Goal: Task Accomplishment & Management: Use online tool/utility

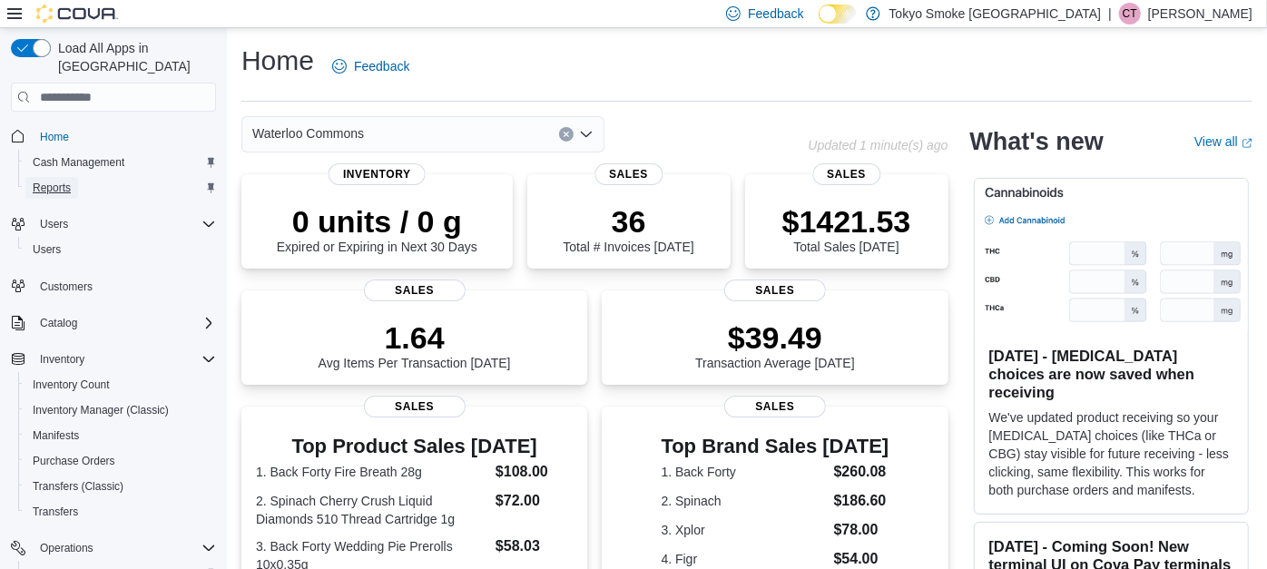
click at [50, 177] on span "Reports" at bounding box center [52, 188] width 38 height 22
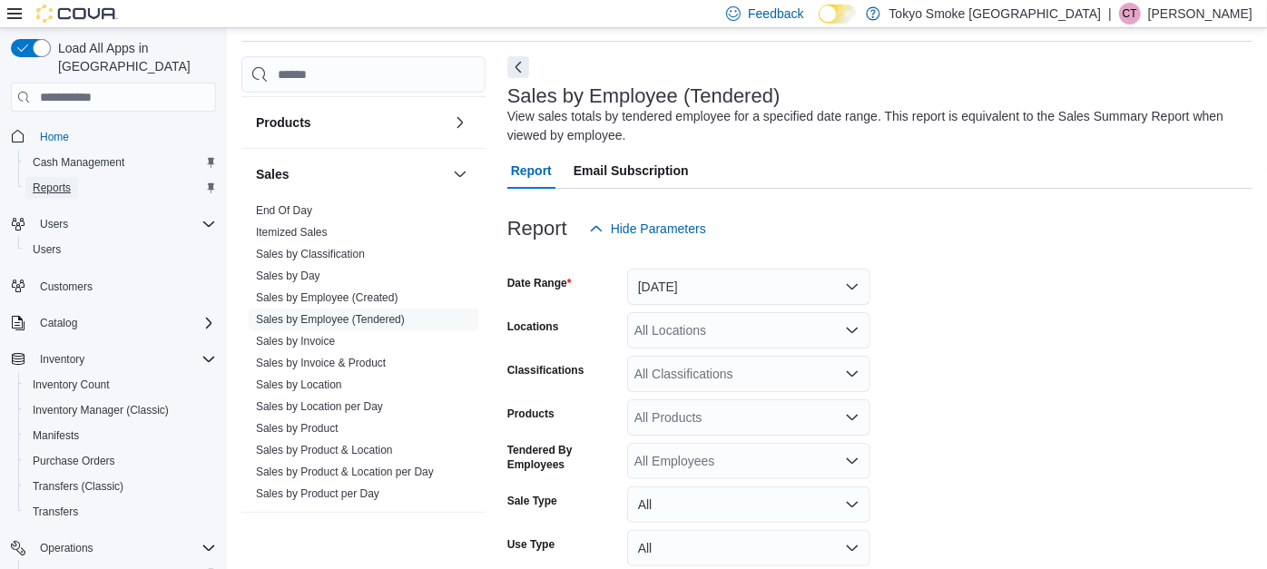
scroll to position [1072, 0]
click at [338, 314] on link "Sales by Employee (Tendered)" at bounding box center [330, 318] width 149 height 13
click at [662, 281] on button "[DATE]" at bounding box center [748, 287] width 243 height 36
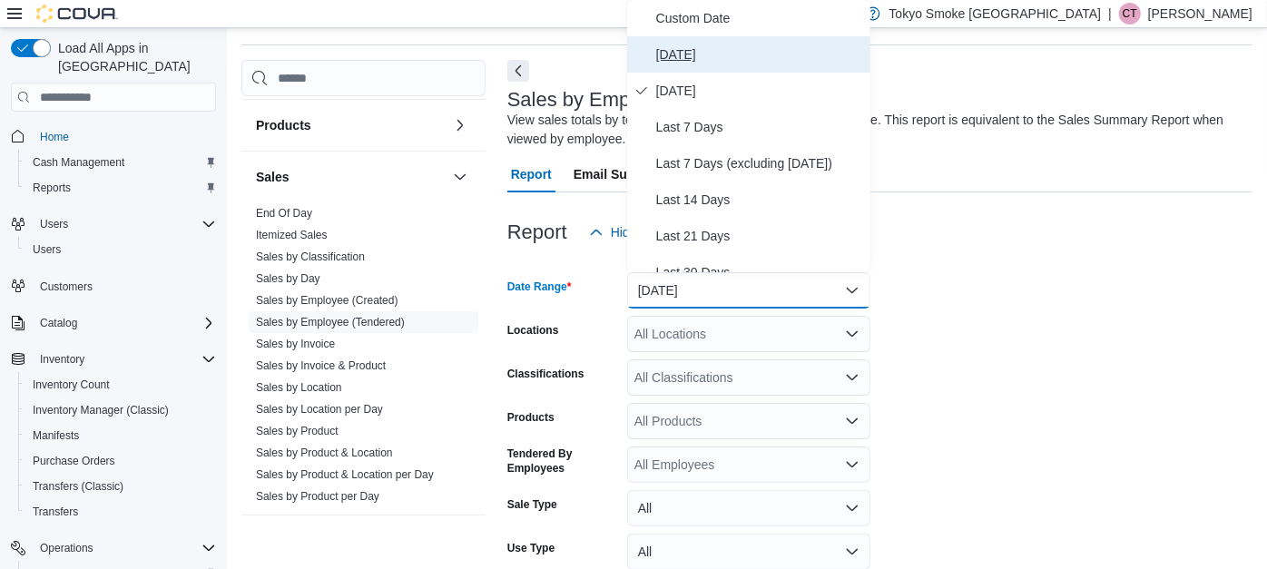
click at [664, 47] on span "[DATE]" at bounding box center [759, 55] width 207 height 22
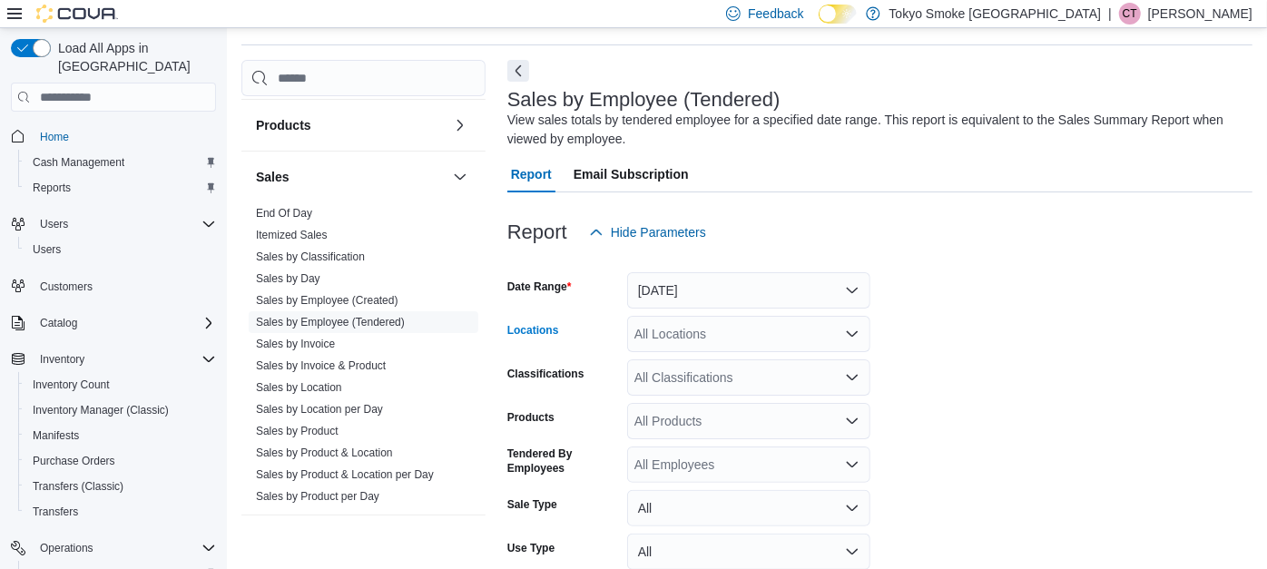
click at [674, 347] on div "All Locations" at bounding box center [748, 334] width 243 height 36
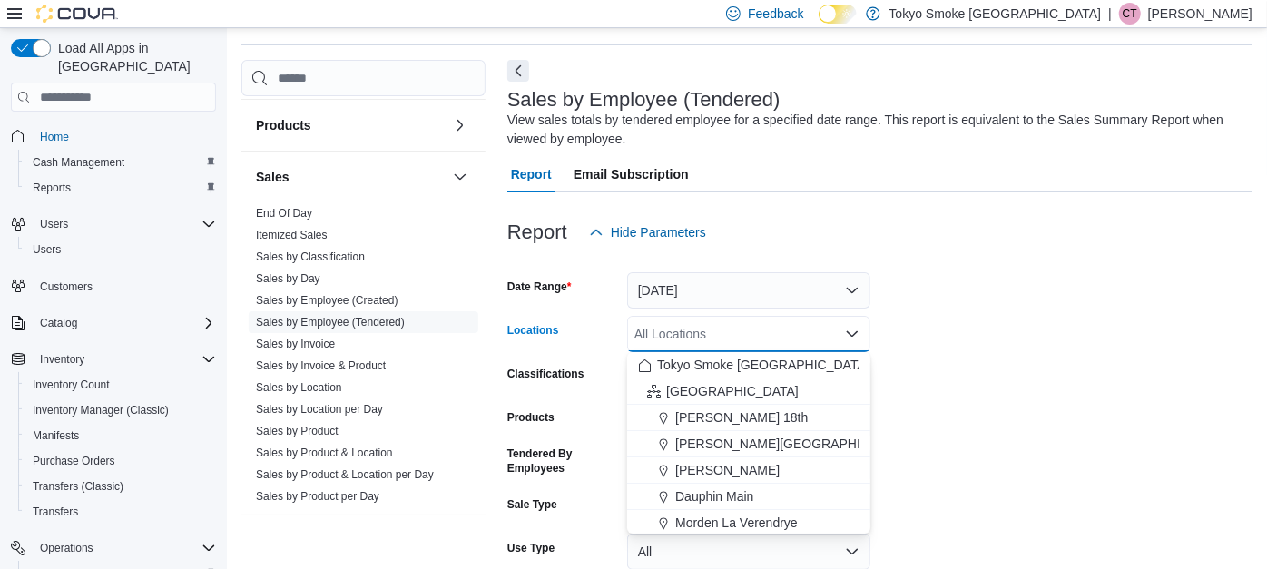
click at [674, 347] on div "All Locations" at bounding box center [748, 334] width 243 height 36
type input "*"
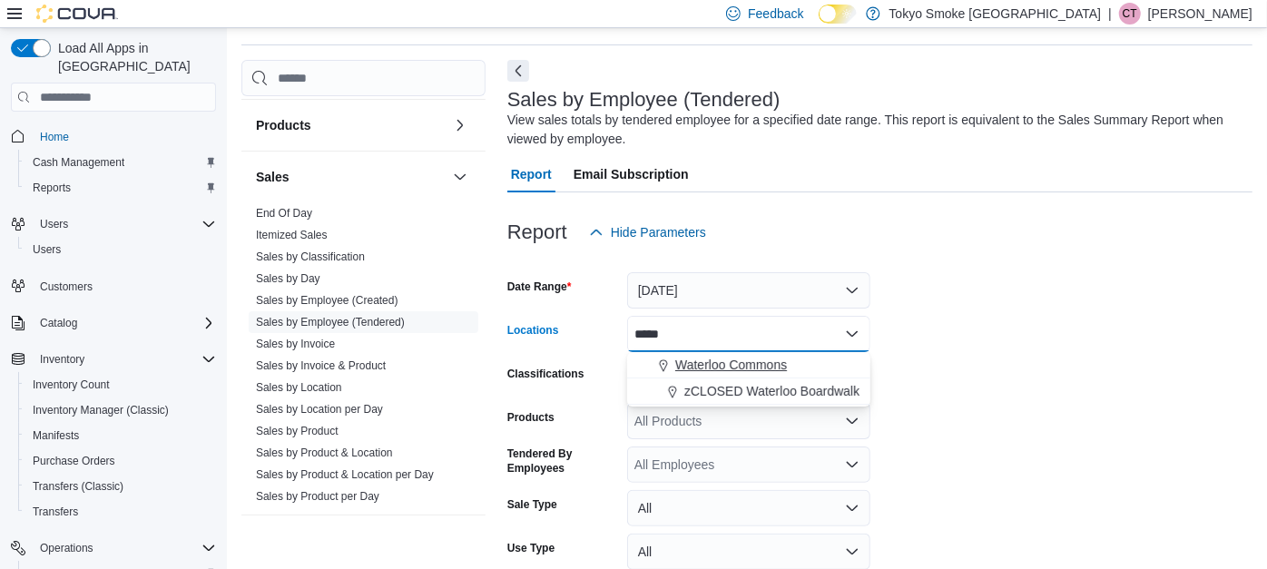
type input "*****"
click at [692, 360] on span "Waterloo Commons" at bounding box center [731, 365] width 112 height 18
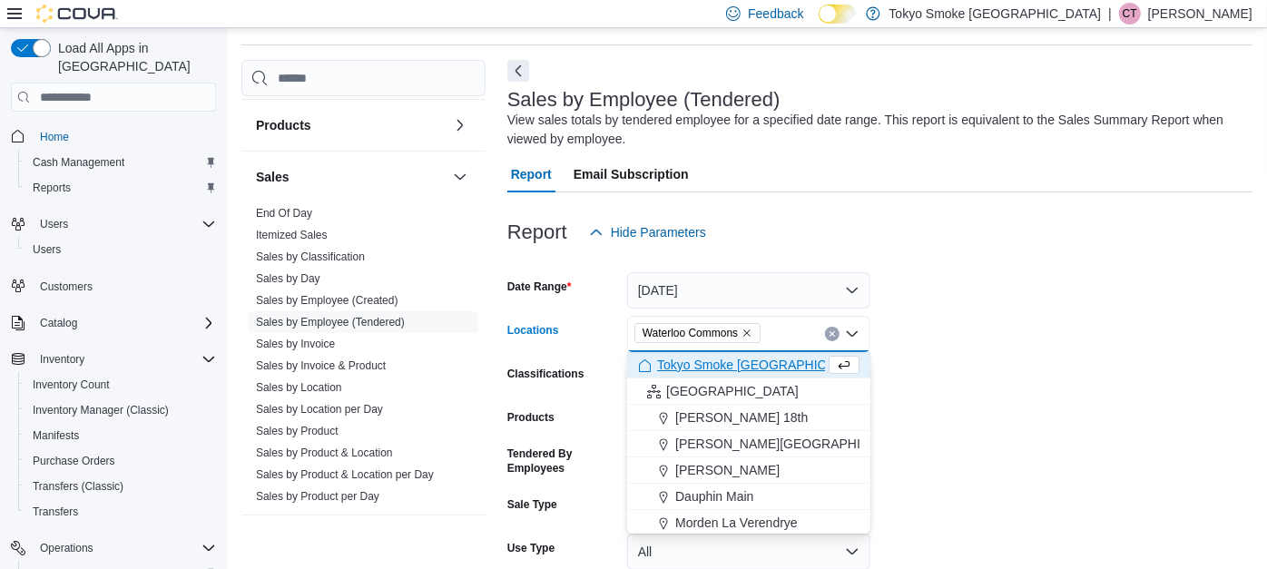
click at [983, 338] on form "Date Range [DATE] Locations [GEOGRAPHIC_DATA] Combo box. Selected. Waterloo Com…" at bounding box center [879, 457] width 745 height 414
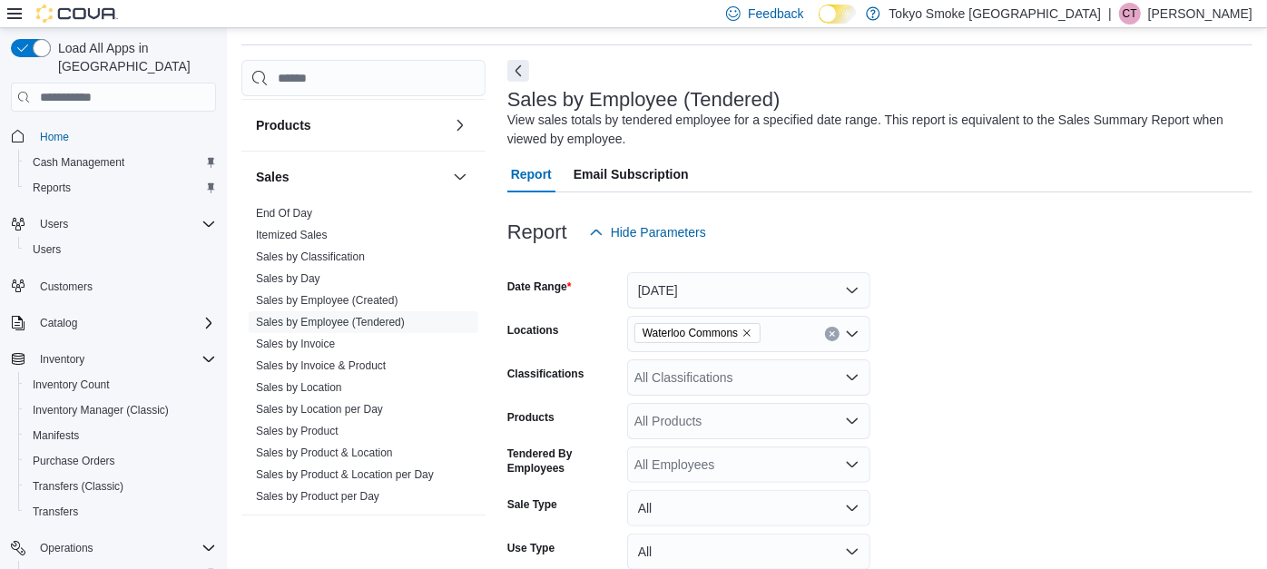
scroll to position [188, 0]
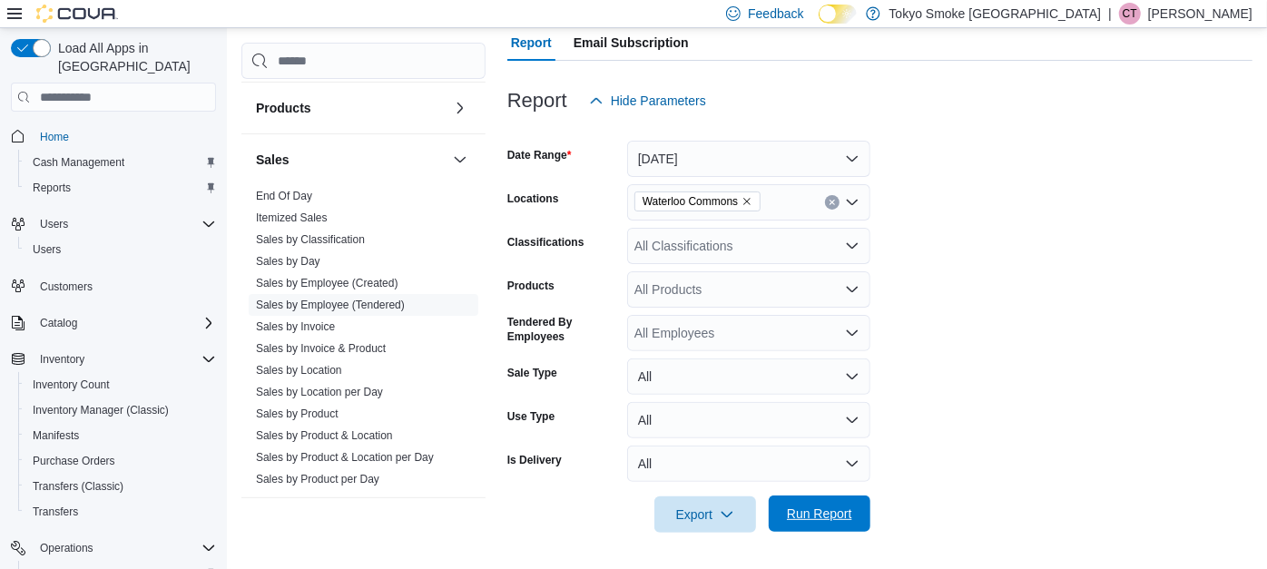
click at [850, 501] on span "Run Report" at bounding box center [820, 513] width 80 height 36
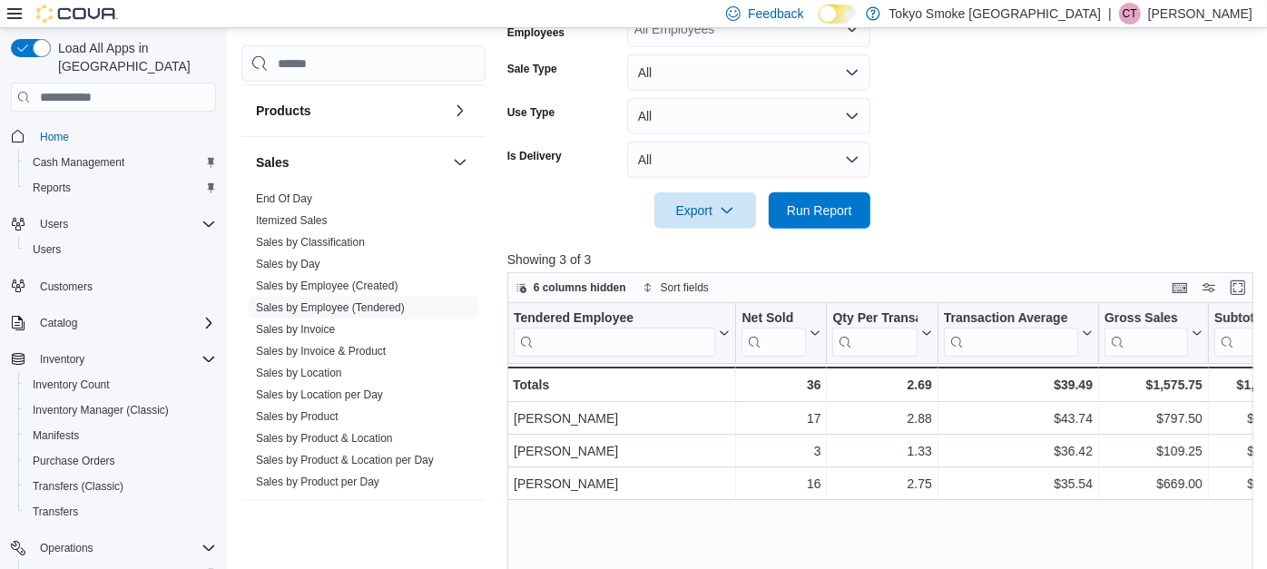
scroll to position [492, 0]
click at [824, 211] on span "Run Report" at bounding box center [819, 210] width 65 height 18
click at [827, 197] on span "Run Report" at bounding box center [820, 209] width 80 height 36
click at [809, 201] on span "Run Report" at bounding box center [819, 210] width 65 height 18
click at [796, 199] on span "Run Report" at bounding box center [820, 209] width 80 height 36
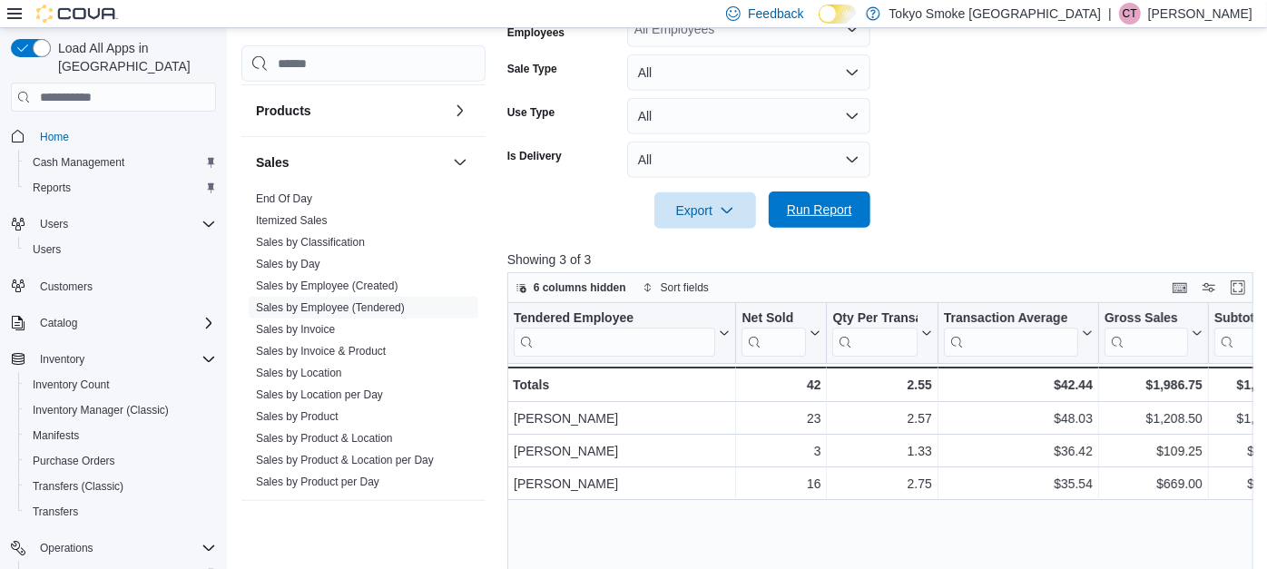
click at [799, 210] on span "Run Report" at bounding box center [819, 210] width 65 height 18
